Goal: Register for event/course

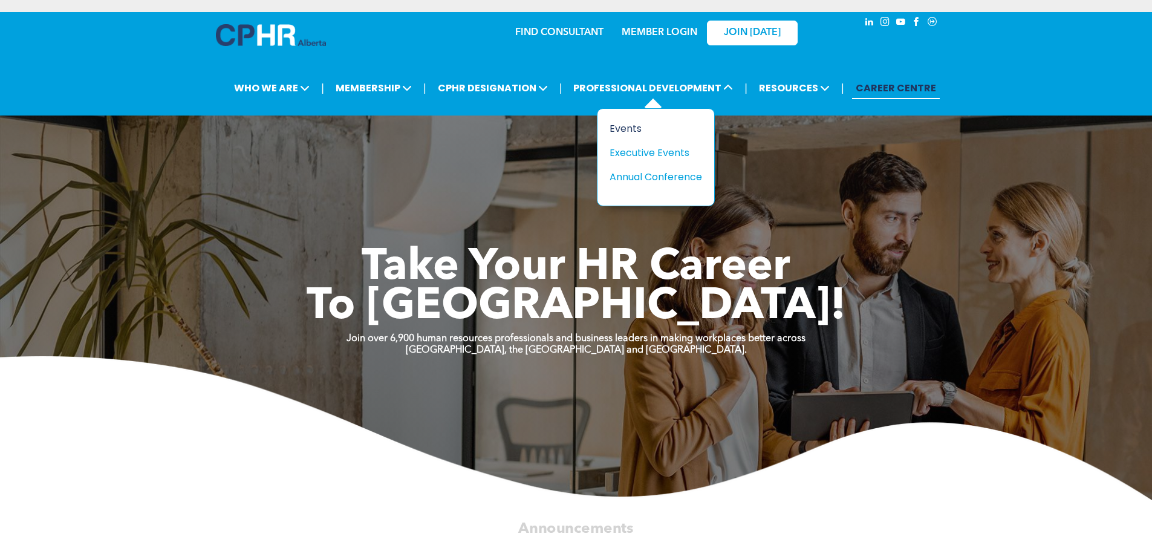
click at [633, 130] on div "Events" at bounding box center [651, 128] width 83 height 15
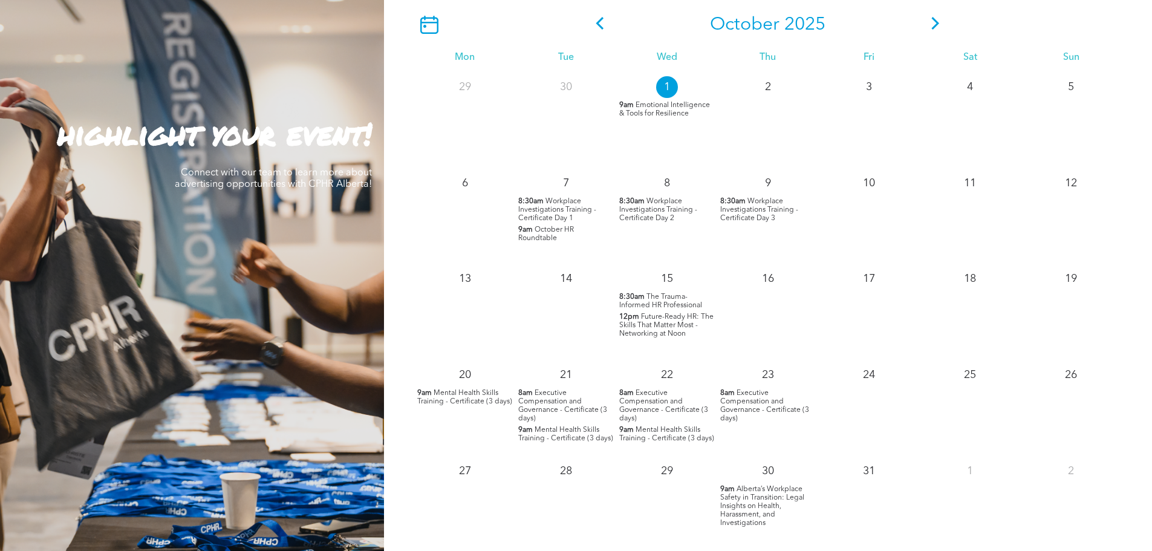
scroll to position [1210, 0]
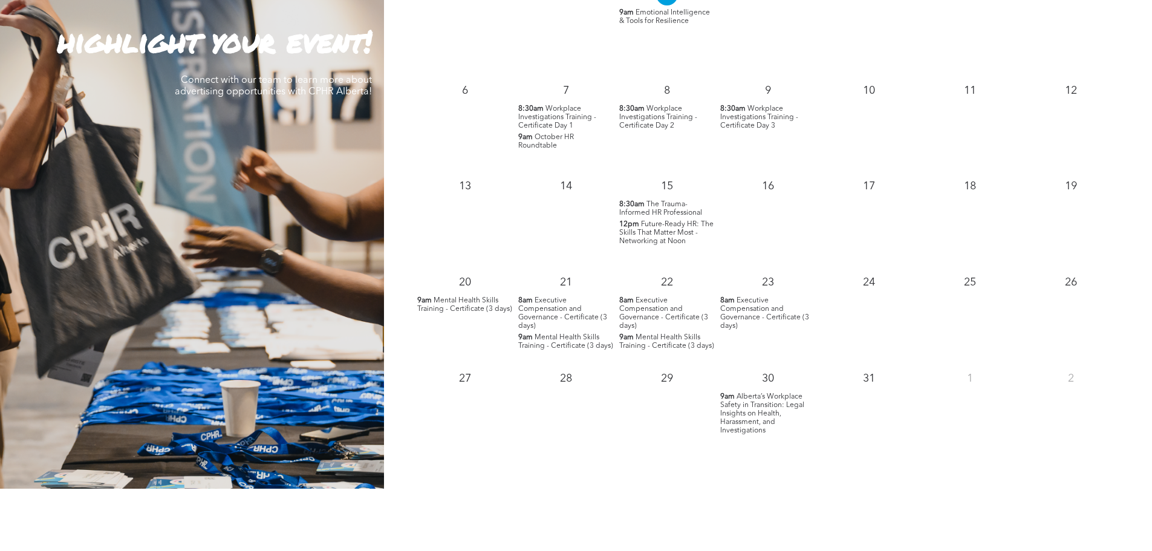
click at [752, 310] on span "Executive Compensation and Governance - Certificate (3 days)" at bounding box center [764, 313] width 89 height 33
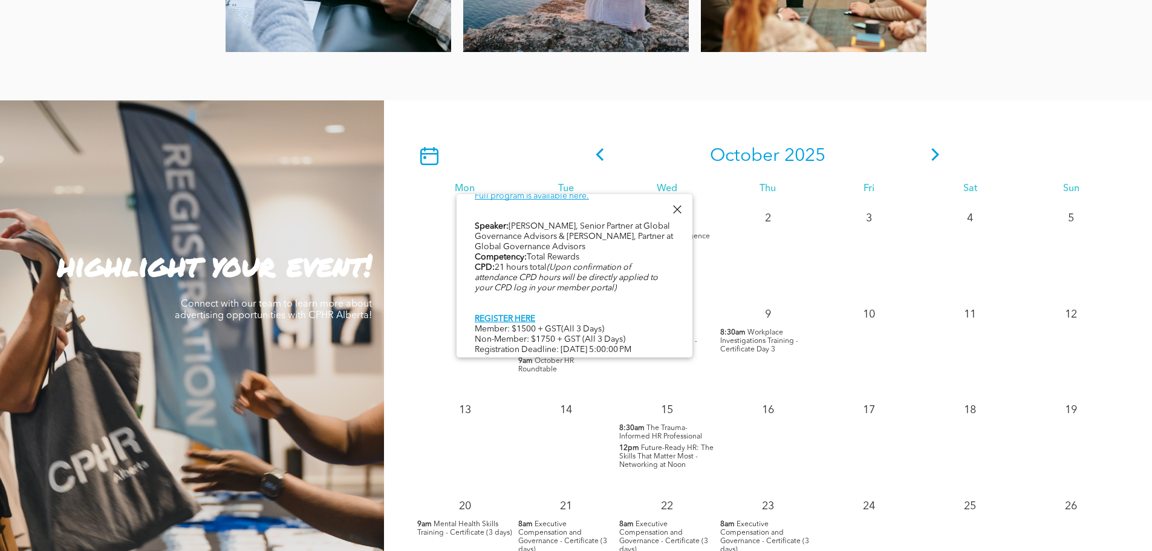
scroll to position [907, 0]
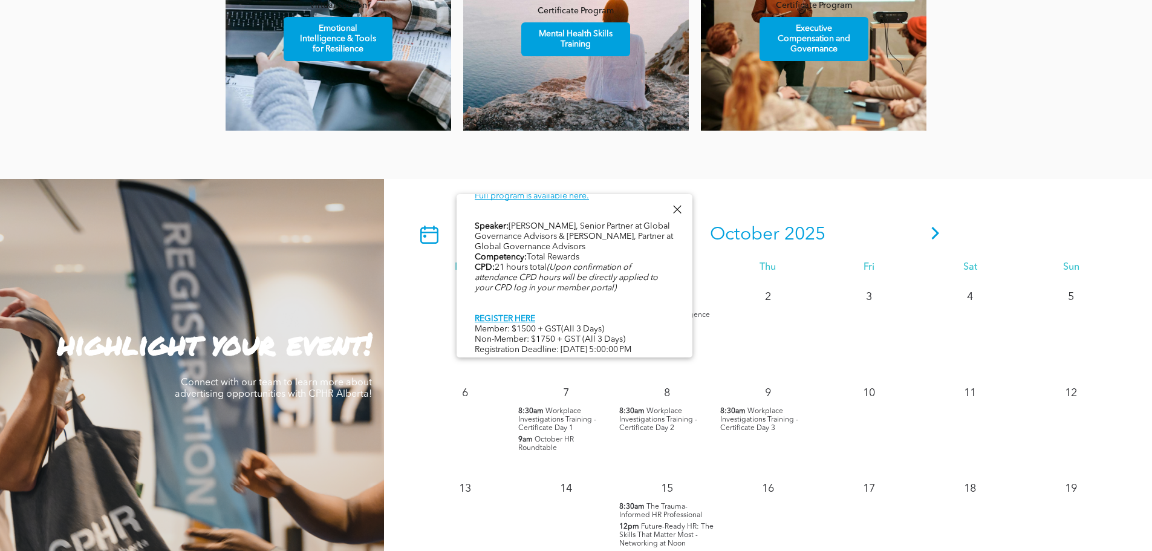
click at [933, 238] on icon at bounding box center [936, 233] width 18 height 13
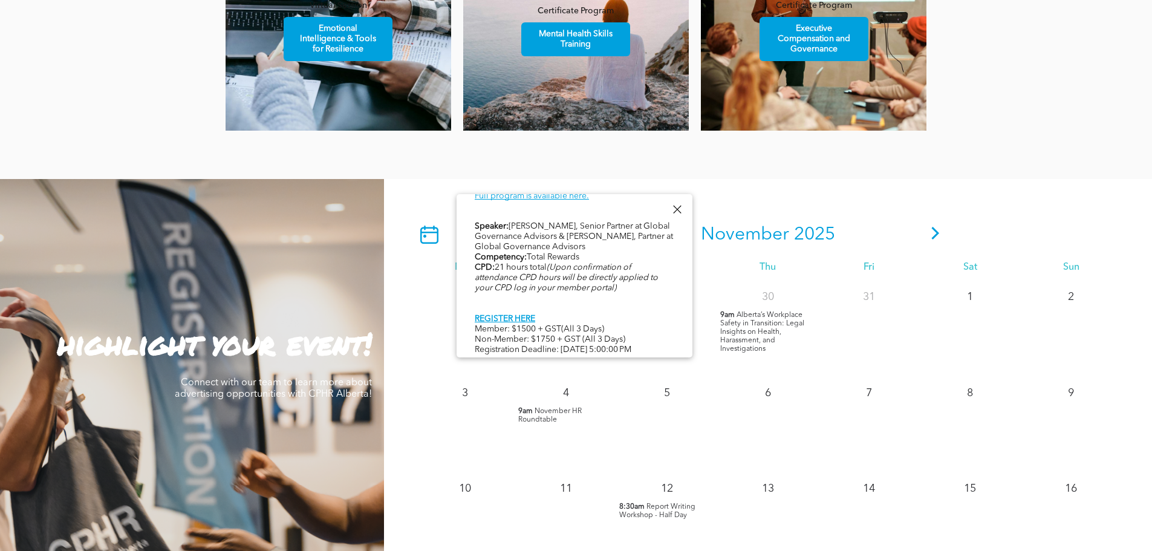
click at [680, 208] on div at bounding box center [677, 209] width 16 height 16
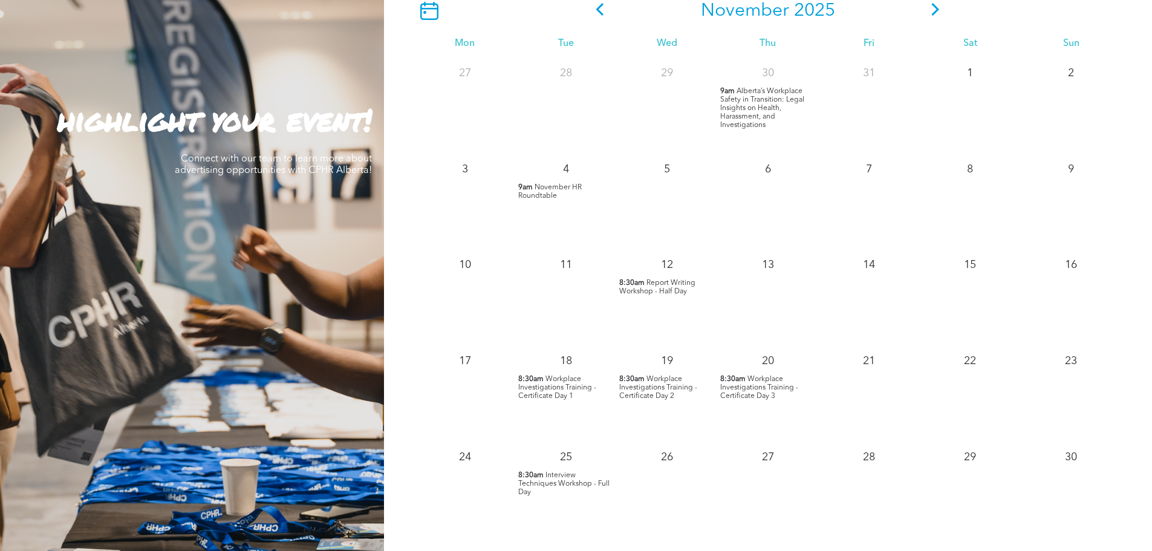
scroll to position [1149, 0]
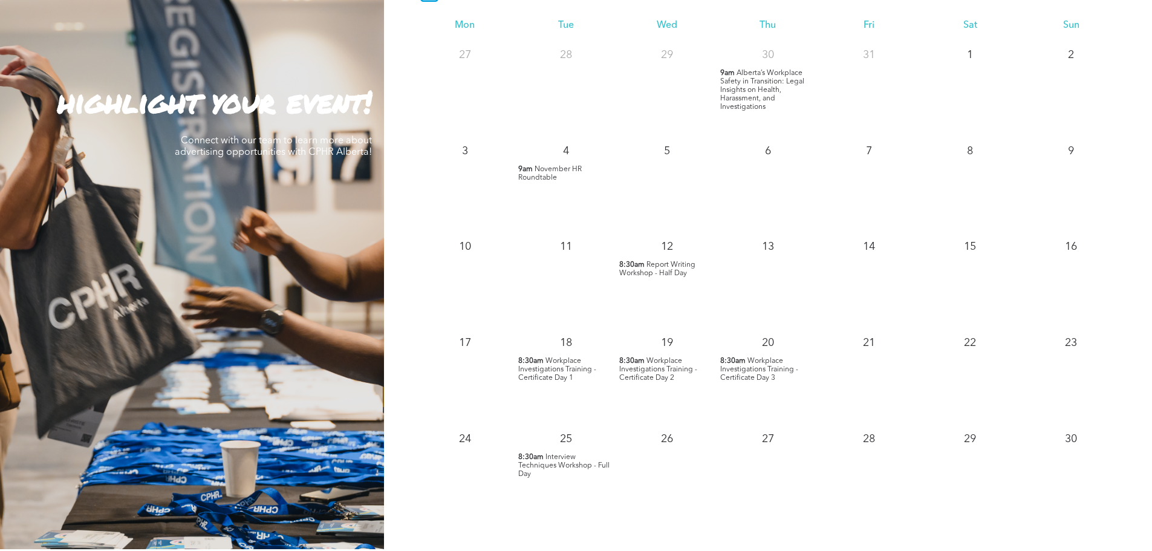
click at [662, 270] on span "Report Writing Workshop - Half Day" at bounding box center [657, 269] width 76 height 16
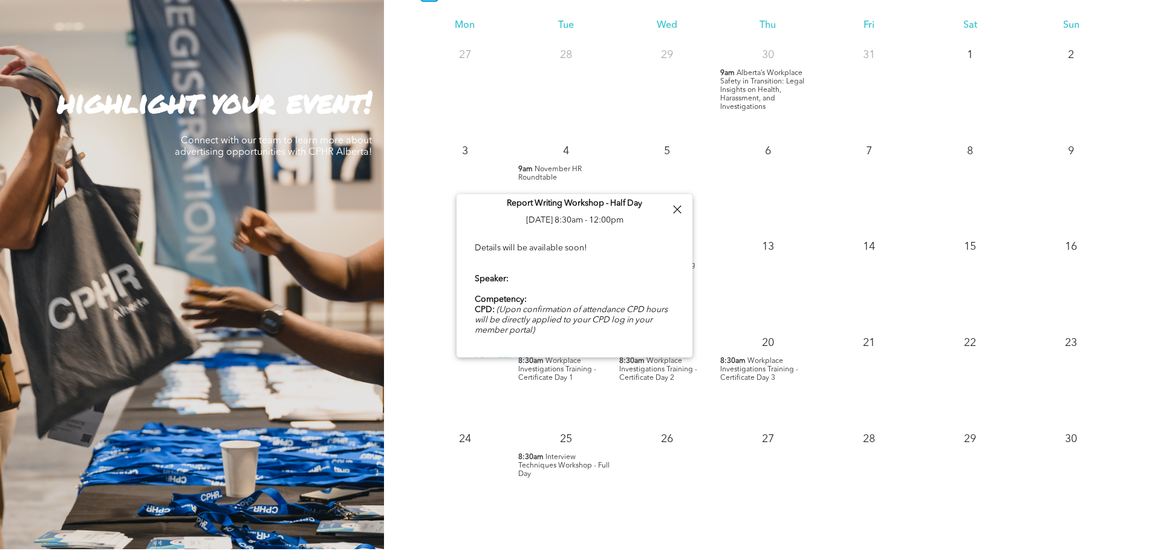
scroll to position [0, 0]
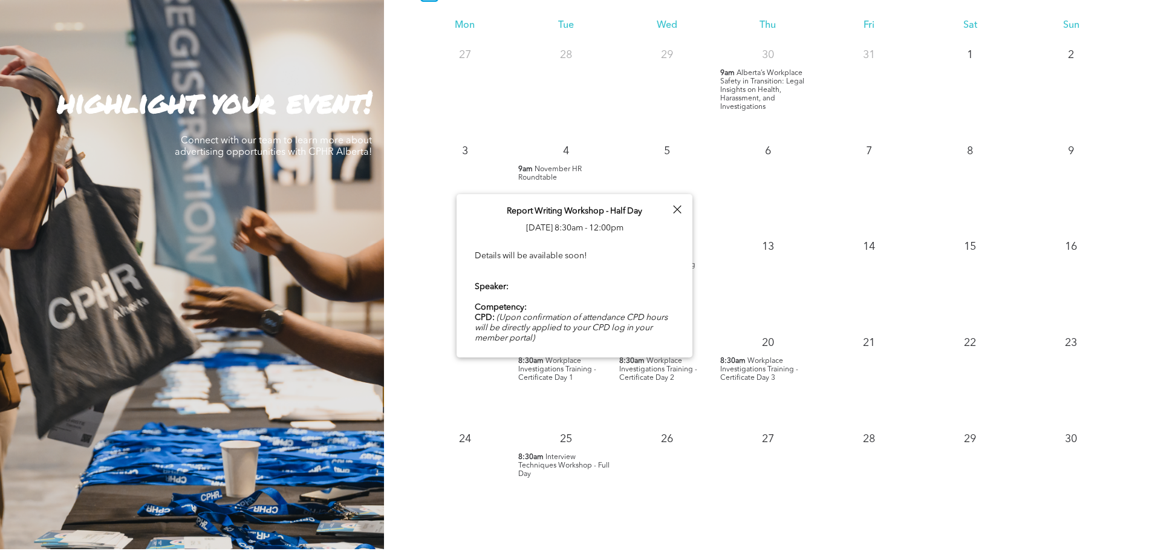
click at [676, 205] on div at bounding box center [677, 209] width 16 height 16
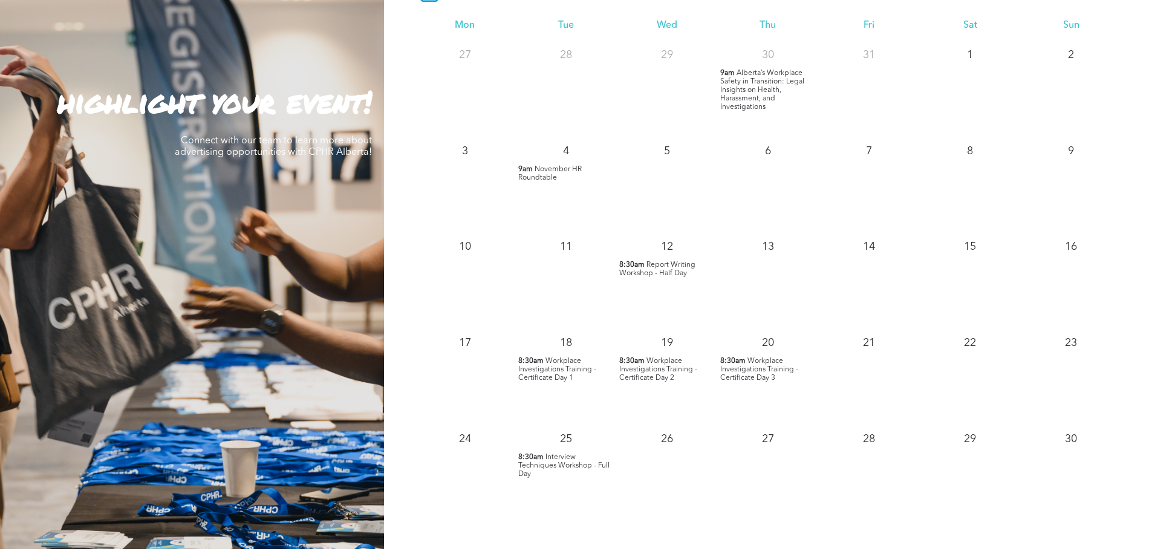
click at [551, 464] on span "Interview Techniques Workshop - Full Day" at bounding box center [563, 466] width 91 height 24
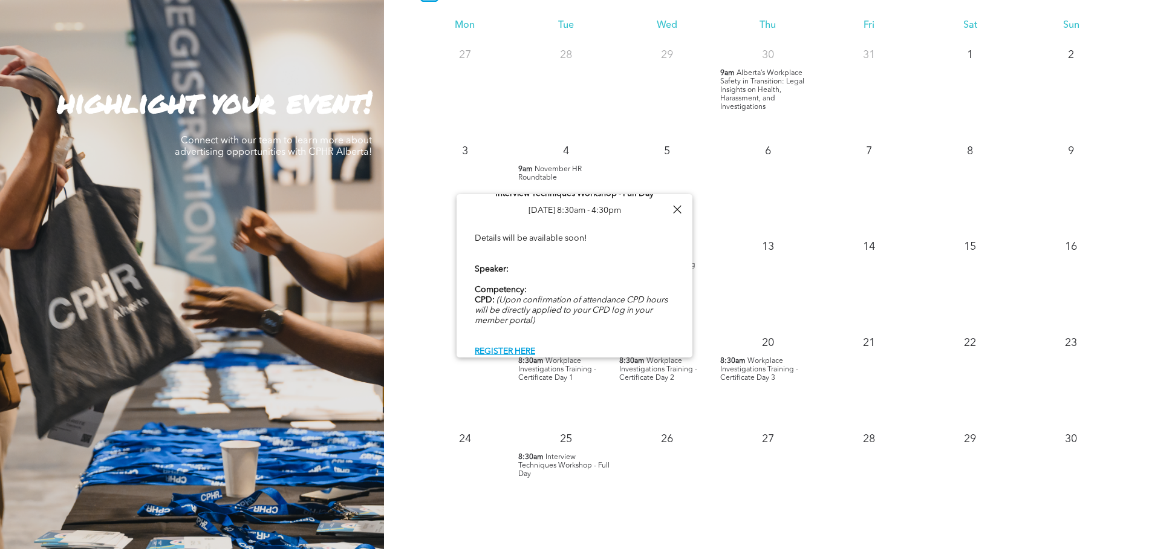
scroll to position [25, 0]
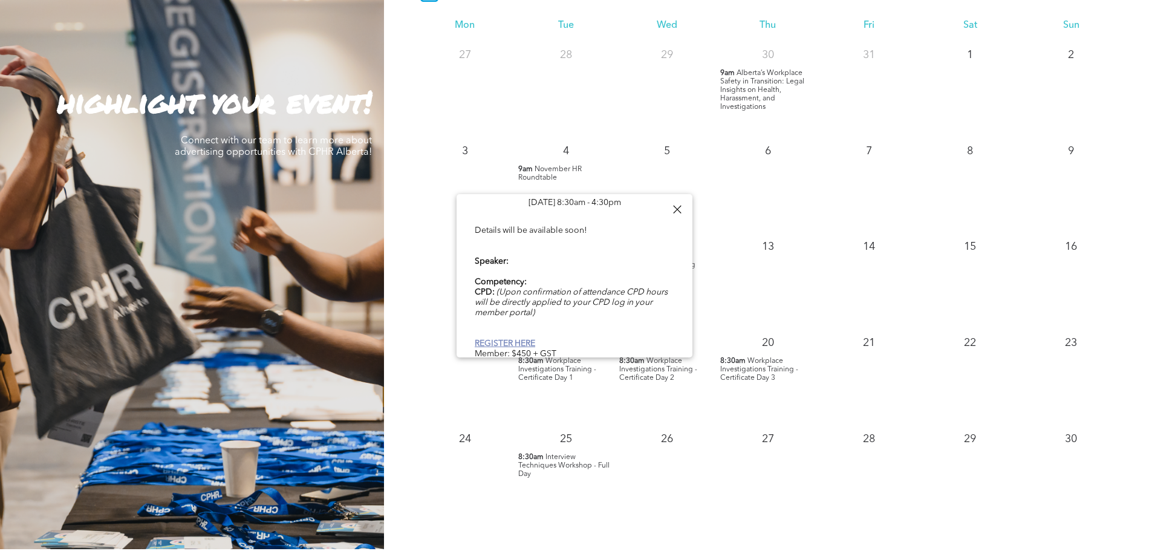
click at [522, 339] on link "REGISTER HERE" at bounding box center [505, 343] width 60 height 8
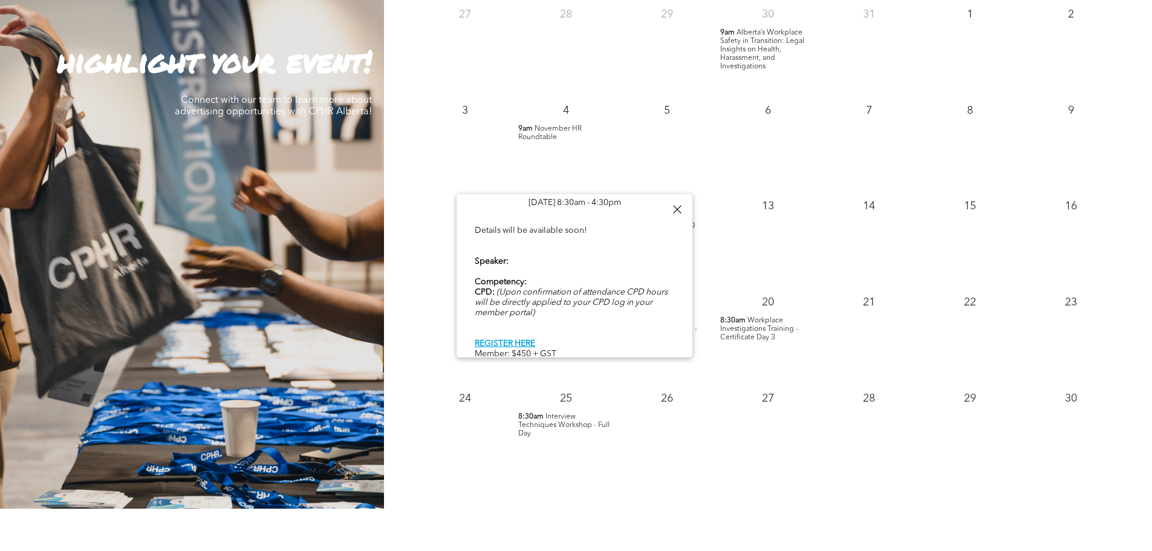
scroll to position [1210, 0]
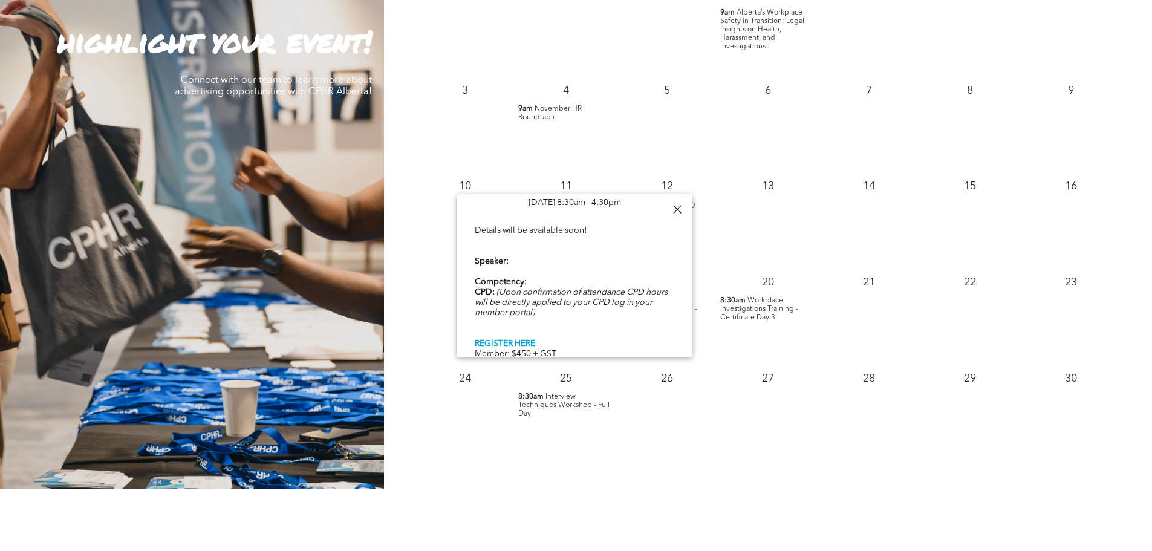
click at [678, 209] on div at bounding box center [677, 209] width 16 height 16
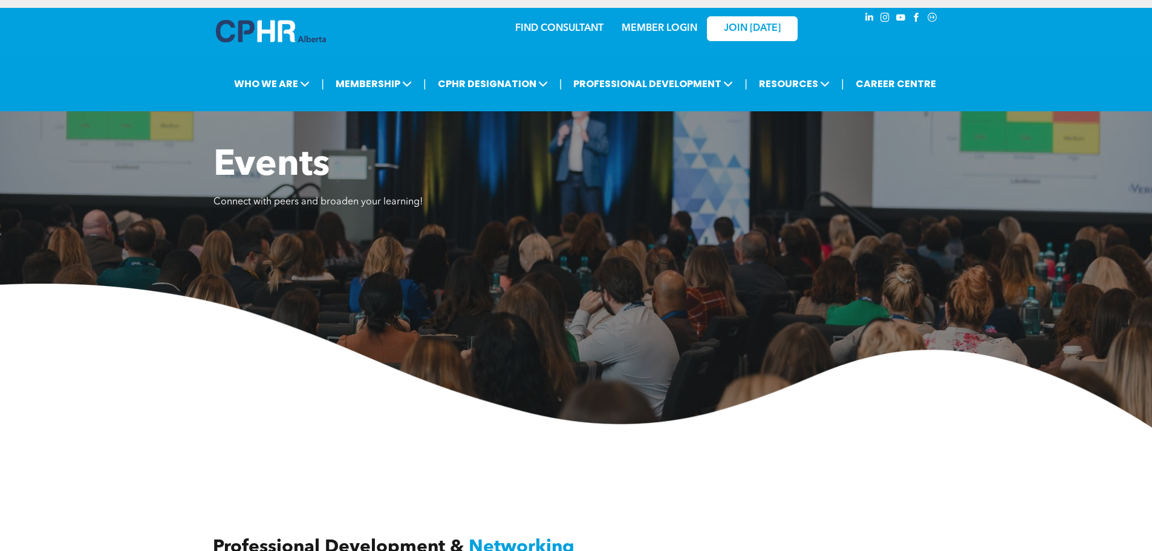
scroll to position [0, 0]
